Goal: Information Seeking & Learning: Learn about a topic

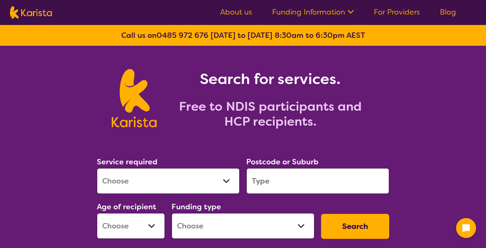
drag, startPoint x: 278, startPoint y: 169, endPoint x: 279, endPoint y: 177, distance: 8.4
click at [279, 177] on input "search" at bounding box center [317, 181] width 143 height 26
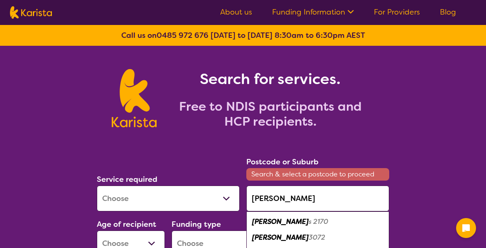
click at [308, 240] on div "Preston 3072" at bounding box center [318, 237] width 135 height 16
type input "3072"
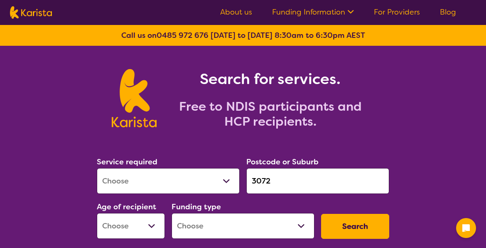
click at [140, 183] on select "Allied Health Assistant Assessment ([MEDICAL_DATA] or [MEDICAL_DATA]) Behaviour…" at bounding box center [168, 181] width 143 height 26
click at [97, 168] on select "Allied Health Assistant Assessment ([MEDICAL_DATA] or [MEDICAL_DATA]) Behaviour…" at bounding box center [168, 181] width 143 height 26
click at [229, 180] on select "Allied Health Assistant Assessment ([MEDICAL_DATA] or [MEDICAL_DATA]) Behaviour…" at bounding box center [168, 181] width 143 height 26
select select "[MEDICAL_DATA]"
click at [97, 168] on select "Allied Health Assistant Assessment ([MEDICAL_DATA] or [MEDICAL_DATA]) Behaviour…" at bounding box center [168, 181] width 143 height 26
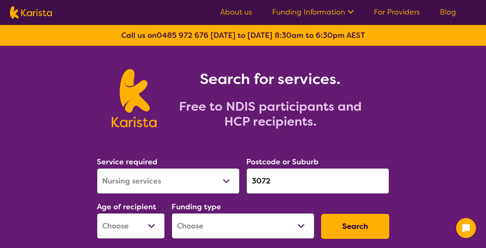
click at [157, 221] on select "Early Childhood - 0 to 9 Child - 10 to 11 Adolescent - 12 to 17 Adult - 18 to 6…" at bounding box center [131, 226] width 68 height 26
select select "AG"
click at [97, 213] on select "Early Childhood - 0 to 9 Child - 10 to 11 Adolescent - 12 to 17 Adult - 18 to 6…" at bounding box center [131, 226] width 68 height 26
click at [342, 227] on button "Search" at bounding box center [355, 226] width 68 height 25
click at [301, 224] on select "Home Care Package (HCP) National Disability Insurance Scheme (NDIS) I don't know" at bounding box center [243, 226] width 143 height 26
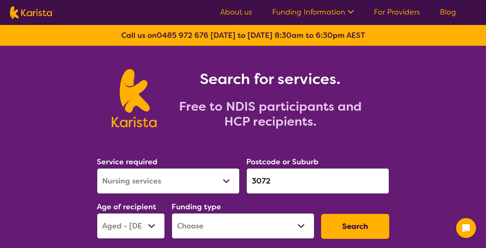
select select "NDIS"
click at [172, 213] on select "Home Care Package (HCP) National Disability Insurance Scheme (NDIS) I don't know" at bounding box center [243, 226] width 143 height 26
click at [346, 224] on button "Search" at bounding box center [355, 226] width 68 height 25
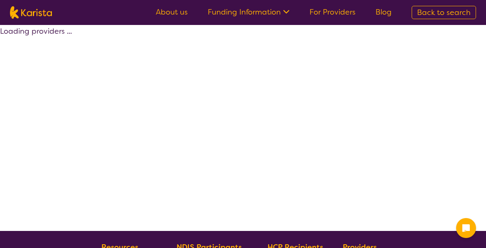
select select "by_score"
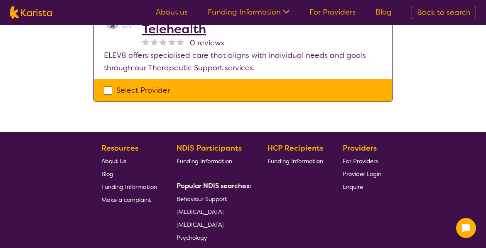
scroll to position [804, 0]
